Goal: Information Seeking & Learning: Understand process/instructions

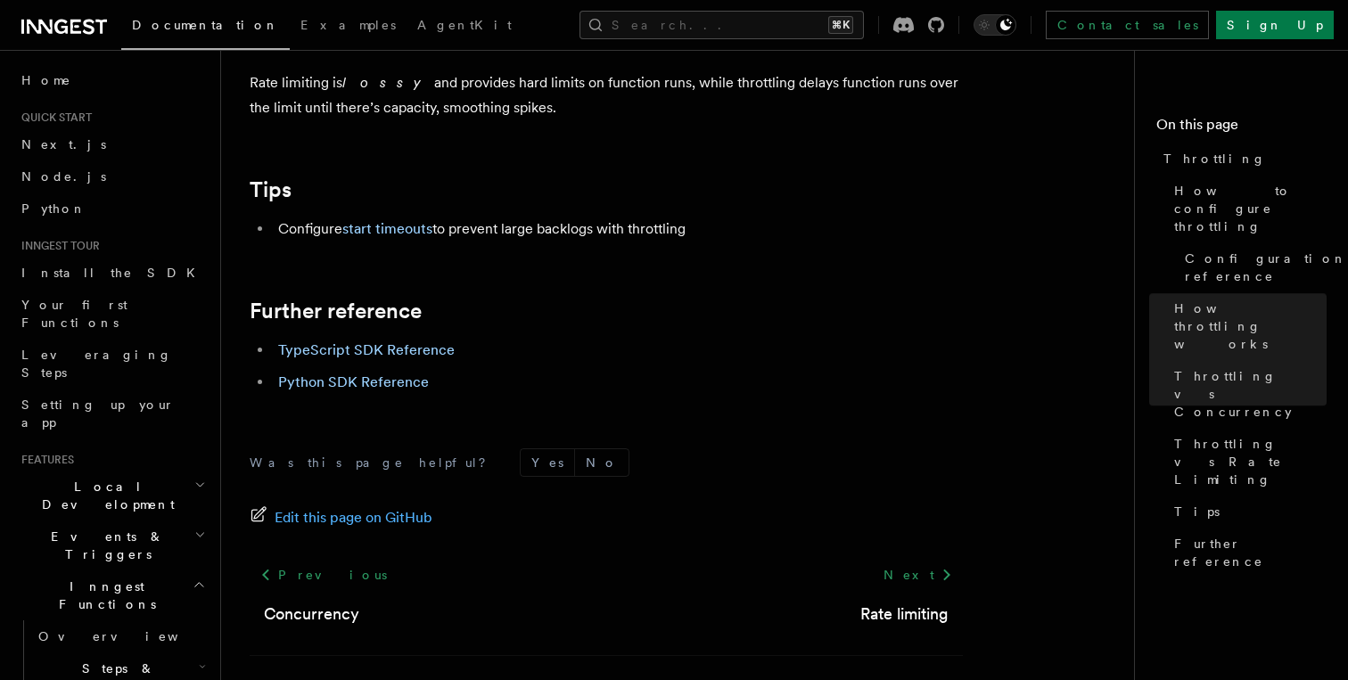
scroll to position [2127, 0]
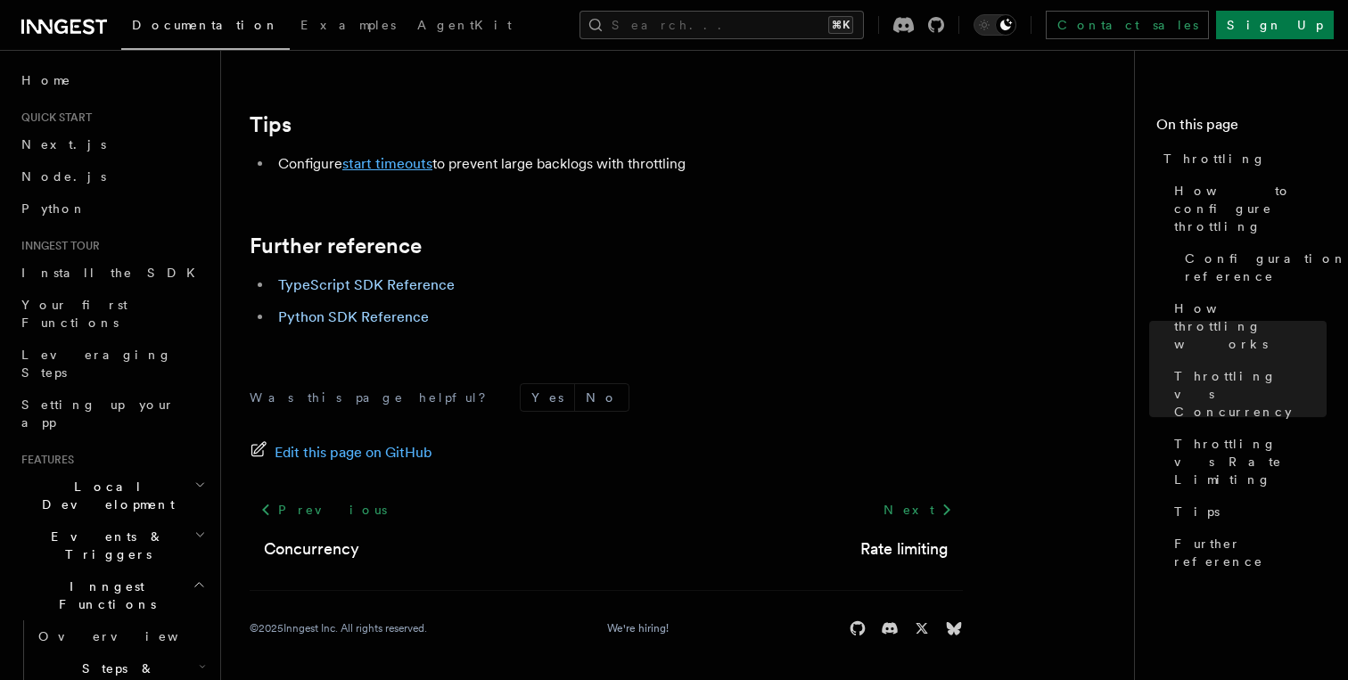
click at [414, 166] on link "start timeouts" at bounding box center [387, 163] width 90 height 17
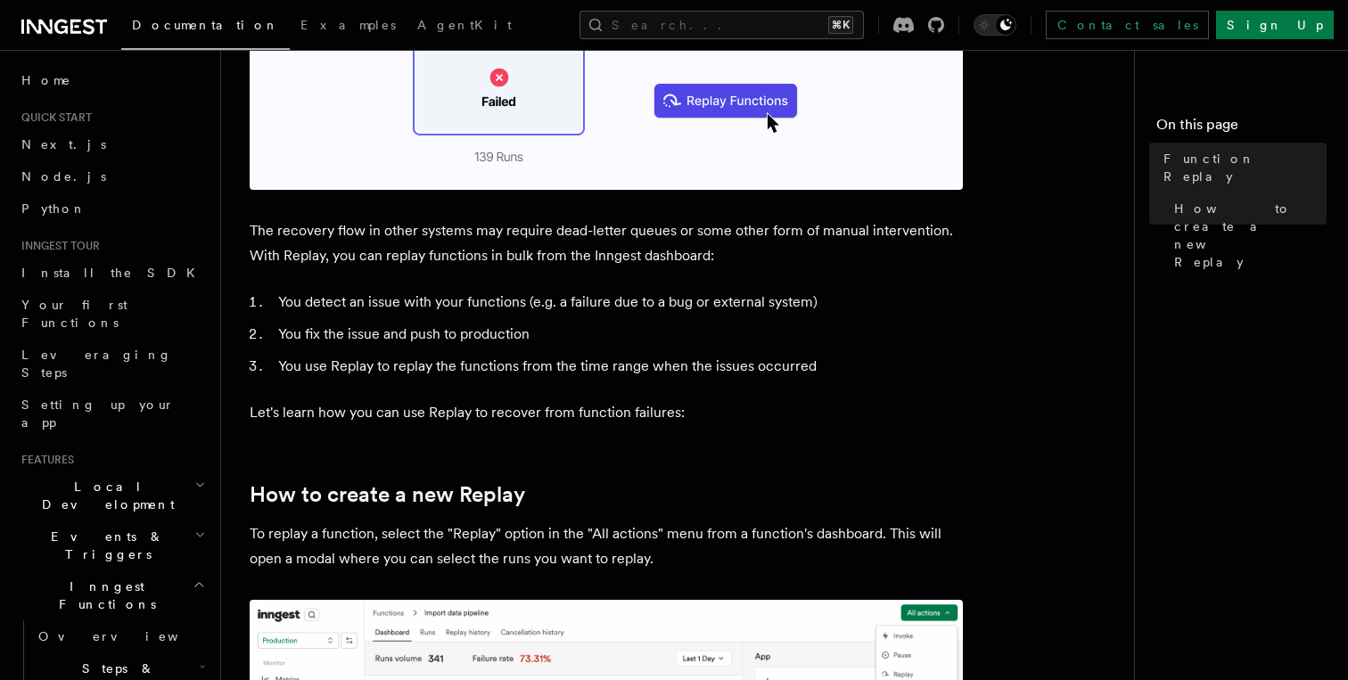
scroll to position [253, 0]
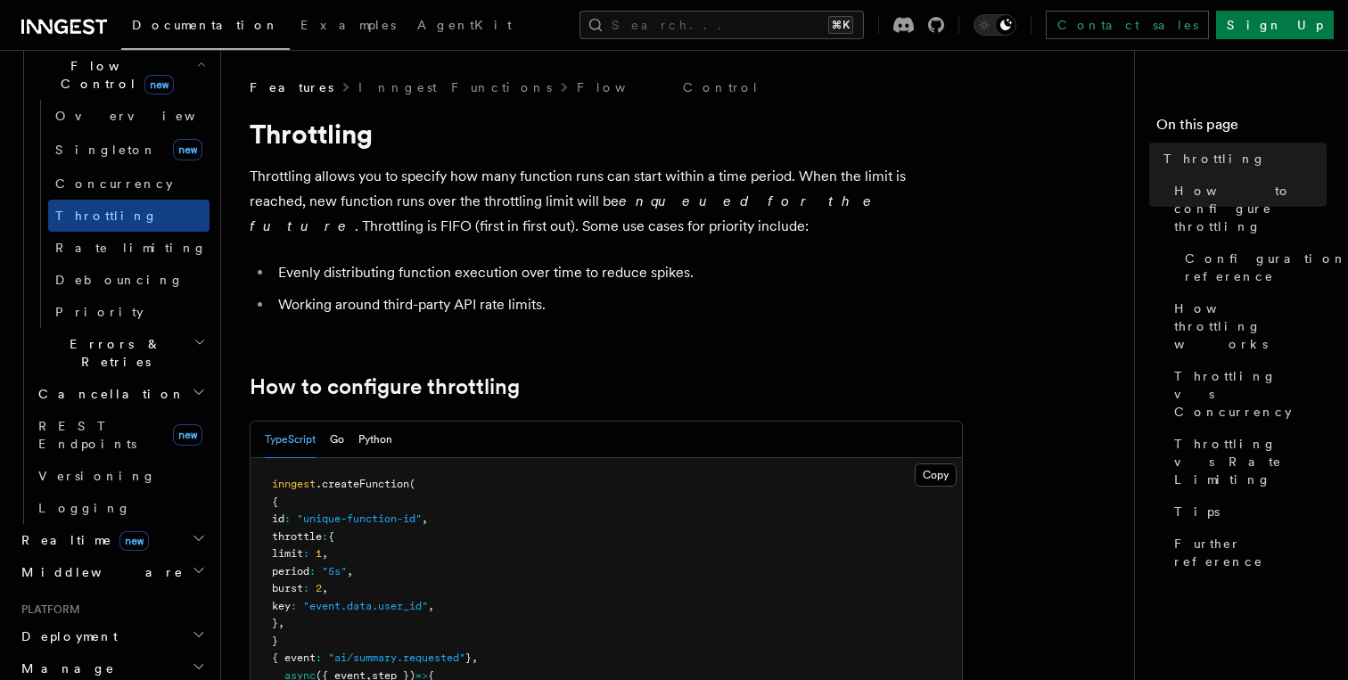
scroll to position [1950, 0]
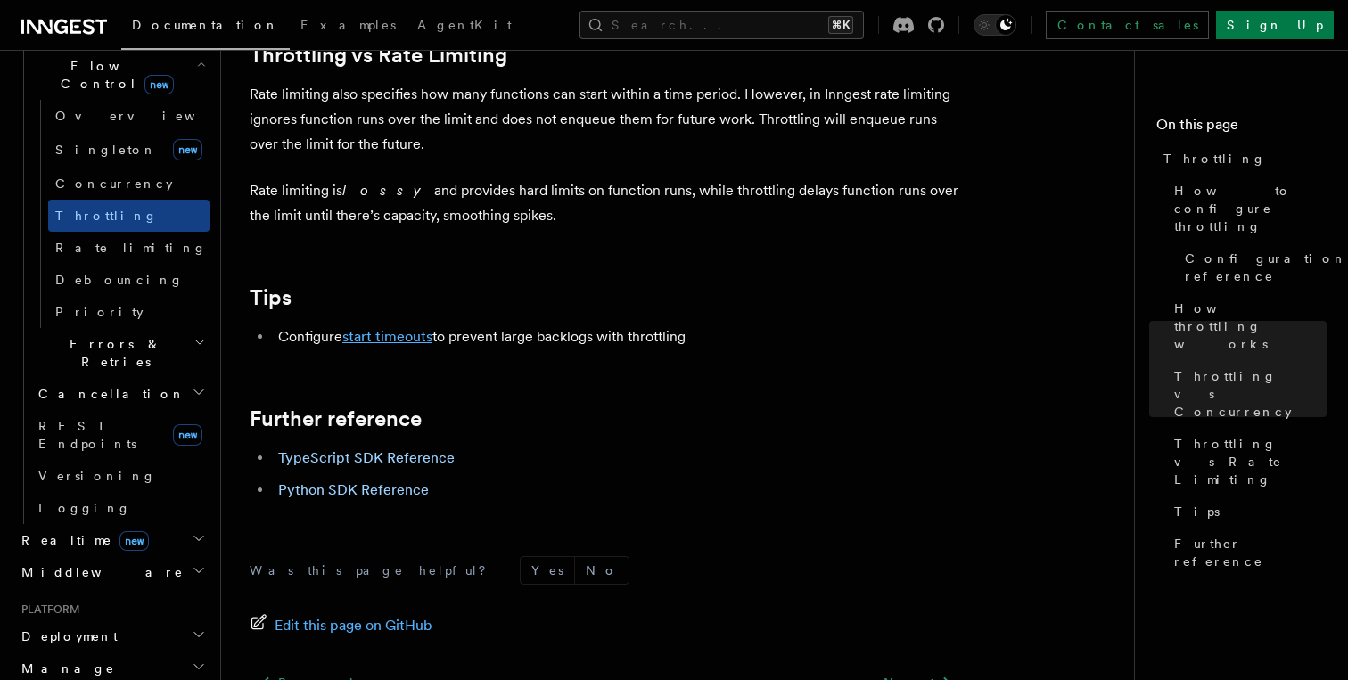
click at [418, 341] on link "start timeouts" at bounding box center [387, 336] width 90 height 17
